Goal: Task Accomplishment & Management: Complete application form

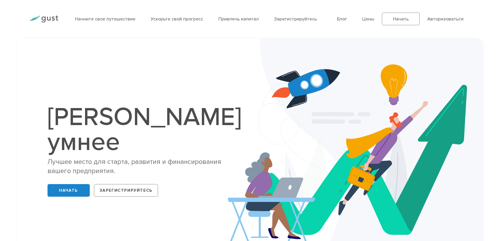
click at [216, 59] on div "Стартап умнее Лучшее место для старта, развития и финансирования вашего предпри…" at bounding box center [250, 151] width 448 height 201
click at [249, 20] on font "Привлечь капитал" at bounding box center [238, 19] width 40 height 6
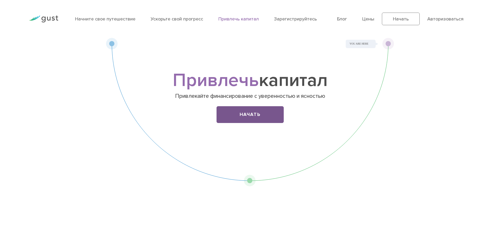
click at [257, 114] on font "Начать" at bounding box center [250, 115] width 21 height 6
